Goal: Navigation & Orientation: Find specific page/section

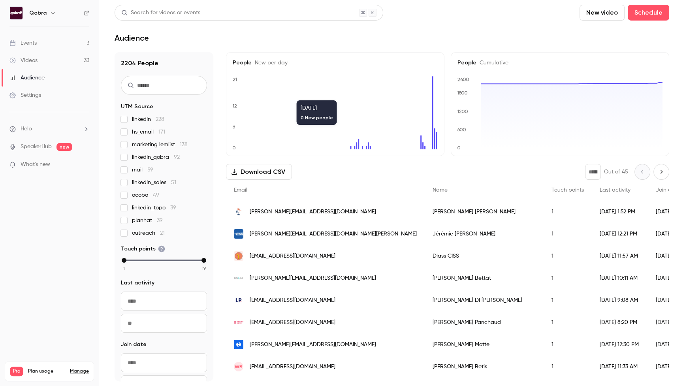
click at [45, 39] on link "Events 3" at bounding box center [49, 42] width 99 height 17
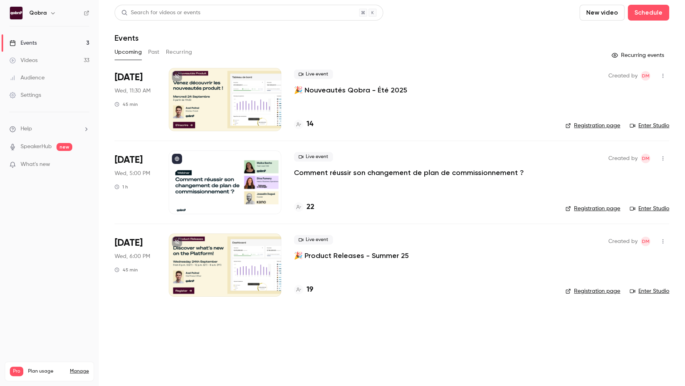
click at [307, 208] on h4 "22" at bounding box center [311, 207] width 8 height 11
click at [311, 205] on h4 "22" at bounding box center [311, 207] width 8 height 11
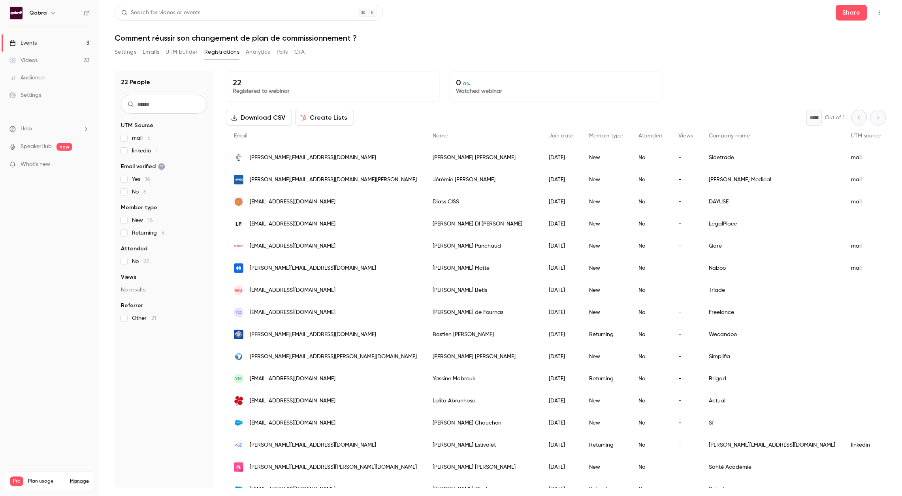
click at [50, 45] on link "Events 3" at bounding box center [49, 42] width 99 height 17
